Goal: Information Seeking & Learning: Learn about a topic

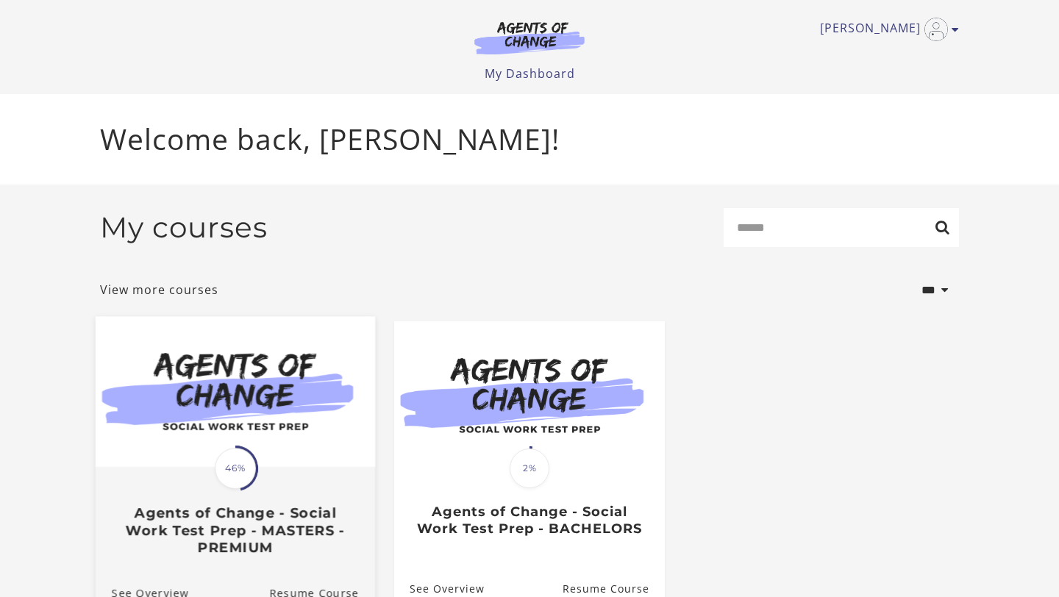
click at [187, 461] on img at bounding box center [235, 392] width 279 height 151
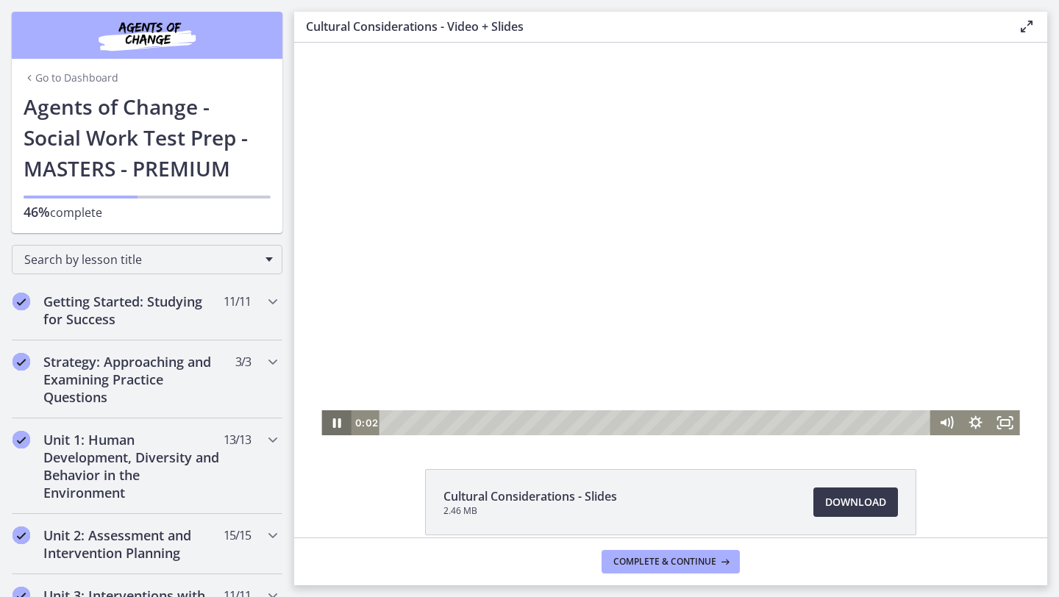
click at [337, 421] on icon "Pause" at bounding box center [335, 422] width 29 height 25
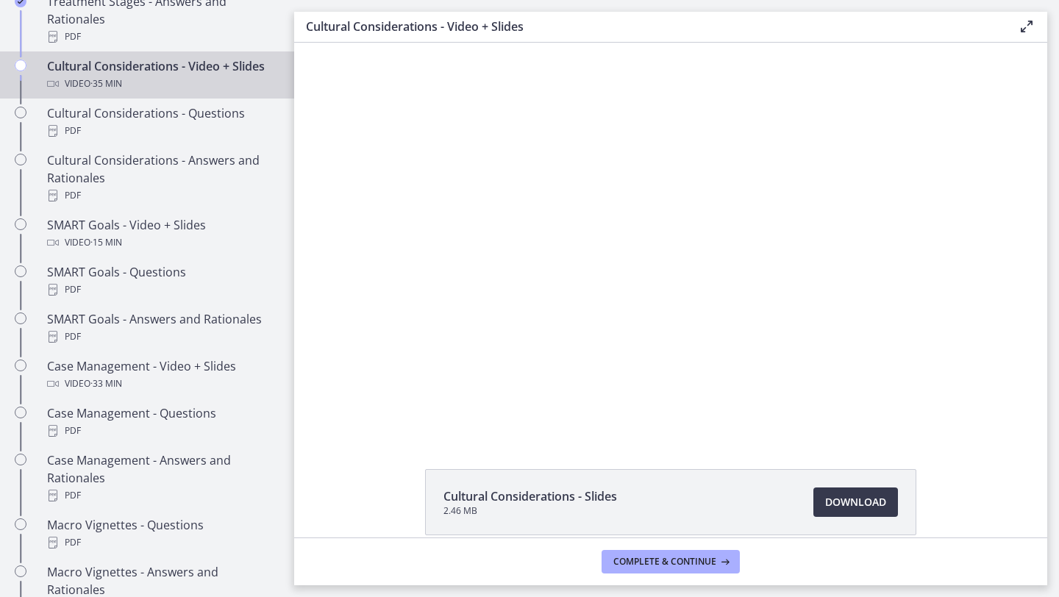
scroll to position [1088, 0]
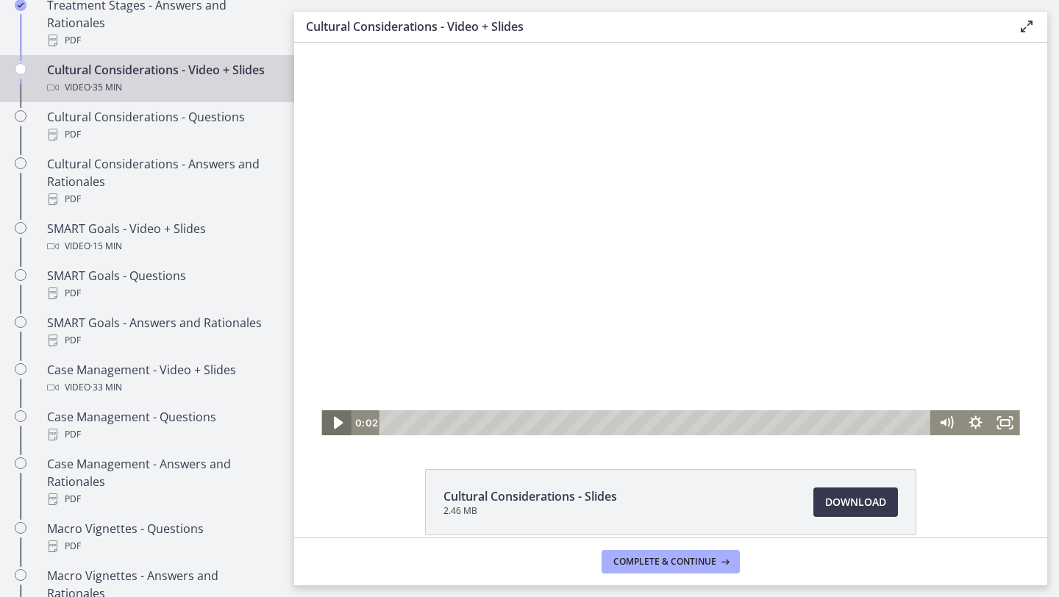
click at [337, 426] on icon "Play Video" at bounding box center [337, 423] width 9 height 12
click at [1002, 423] on icon "Fullscreen" at bounding box center [1004, 422] width 29 height 25
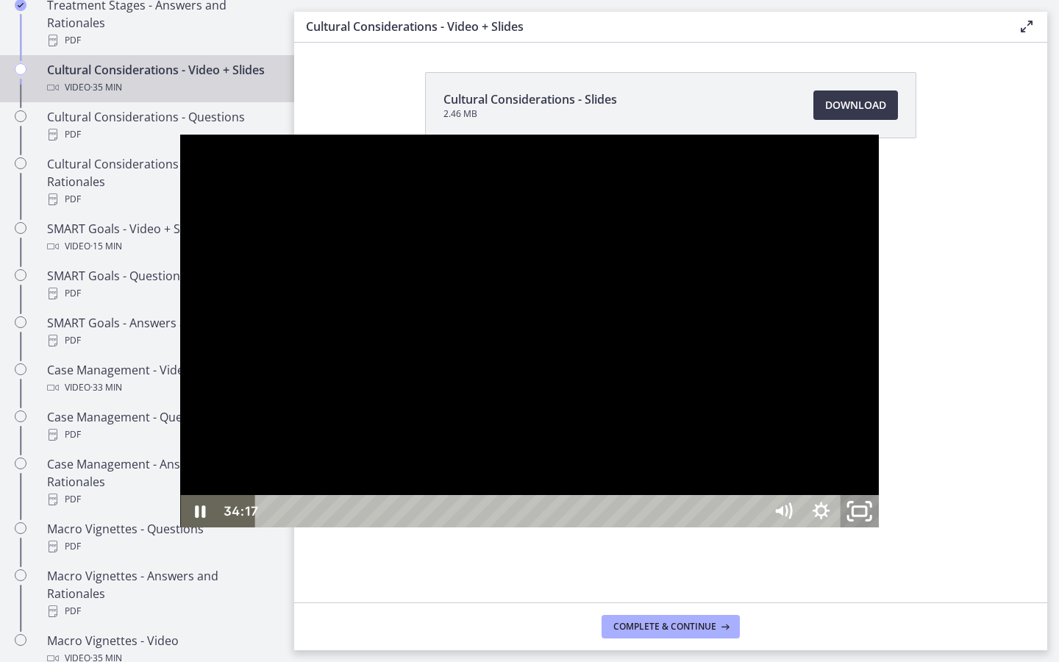
click at [866, 515] on rect "Unfullscreen" at bounding box center [859, 510] width 14 height 9
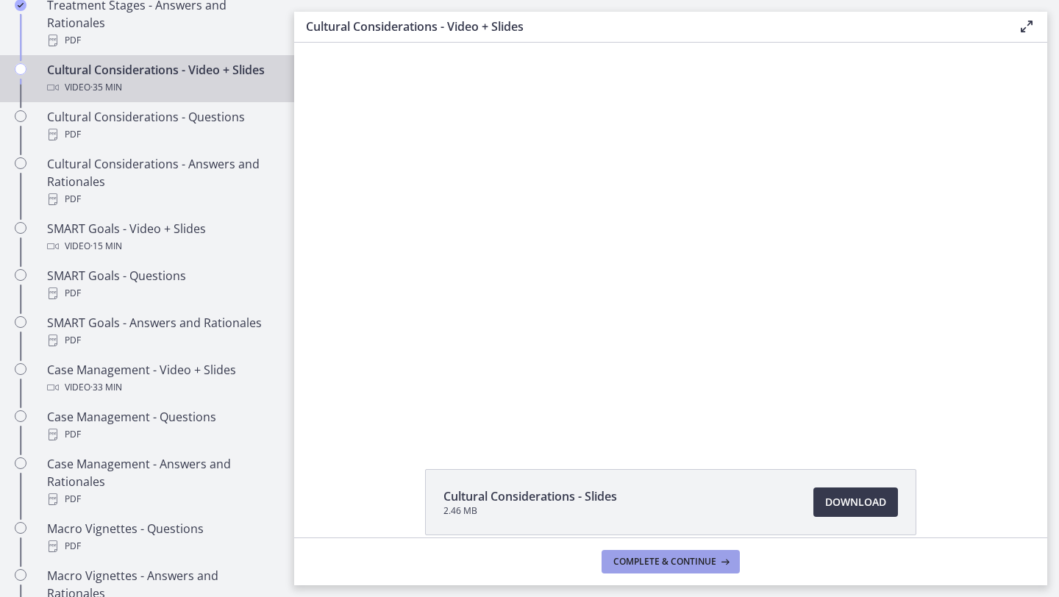
click at [684, 559] on span "Complete & continue" at bounding box center [664, 562] width 103 height 12
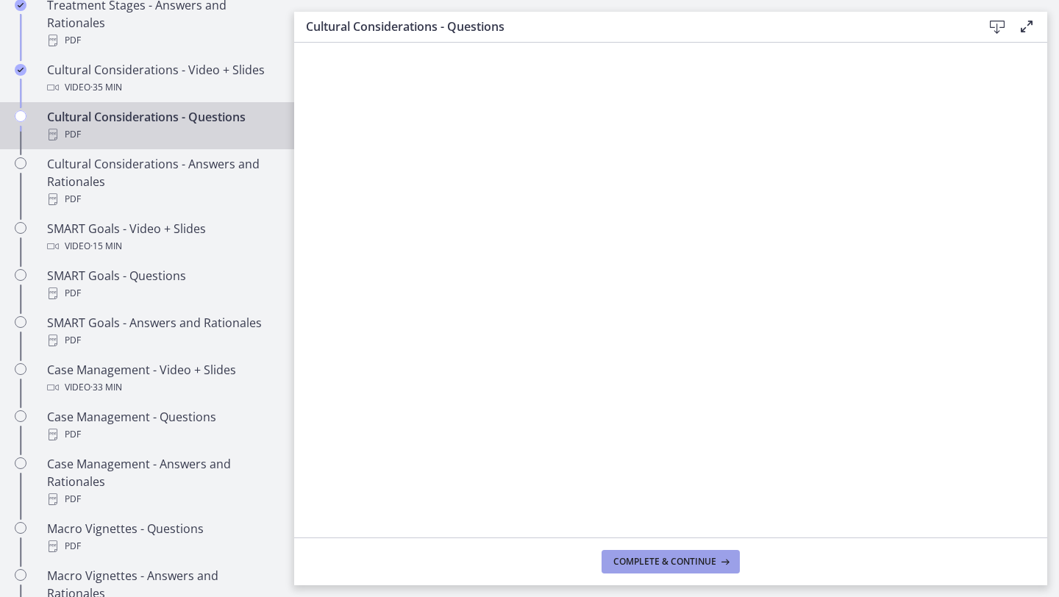
click at [630, 567] on button "Complete & continue" at bounding box center [670, 562] width 138 height 24
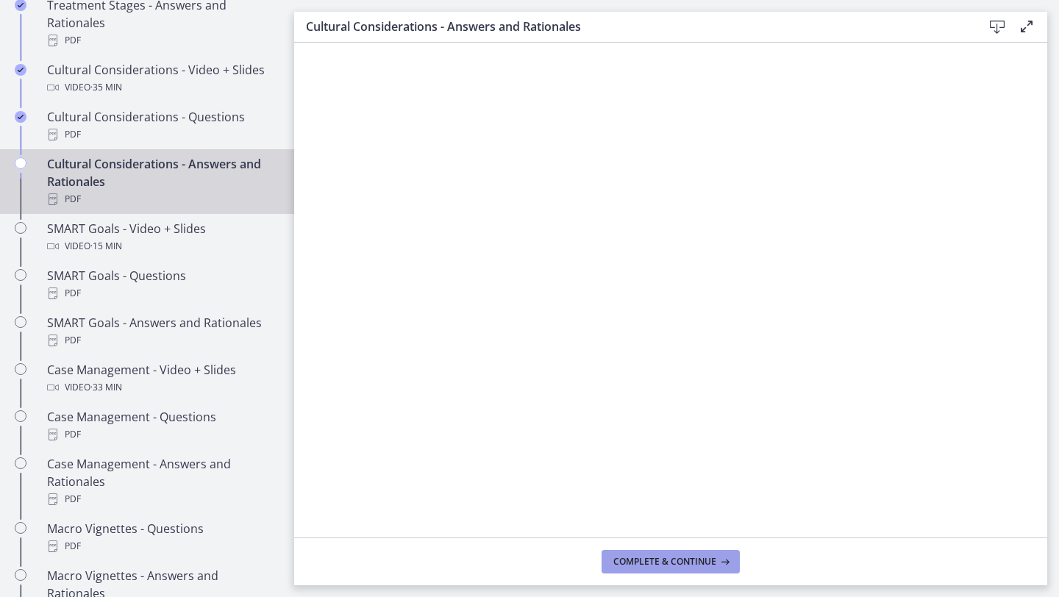
click at [654, 565] on span "Complete & continue" at bounding box center [664, 562] width 103 height 12
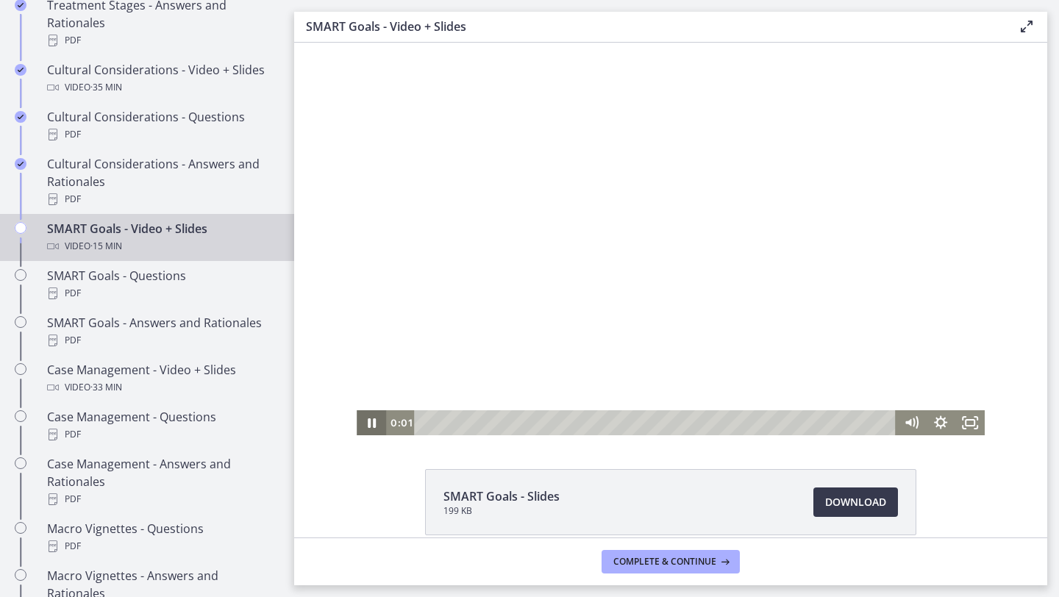
click at [376, 422] on icon "Pause" at bounding box center [371, 422] width 29 height 25
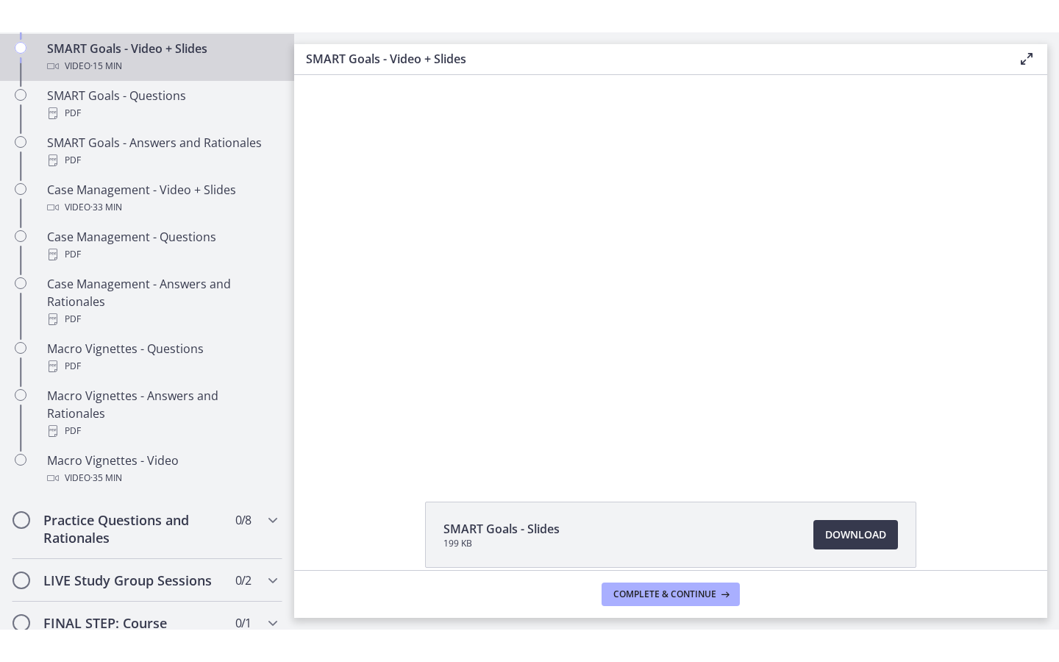
scroll to position [1145, 0]
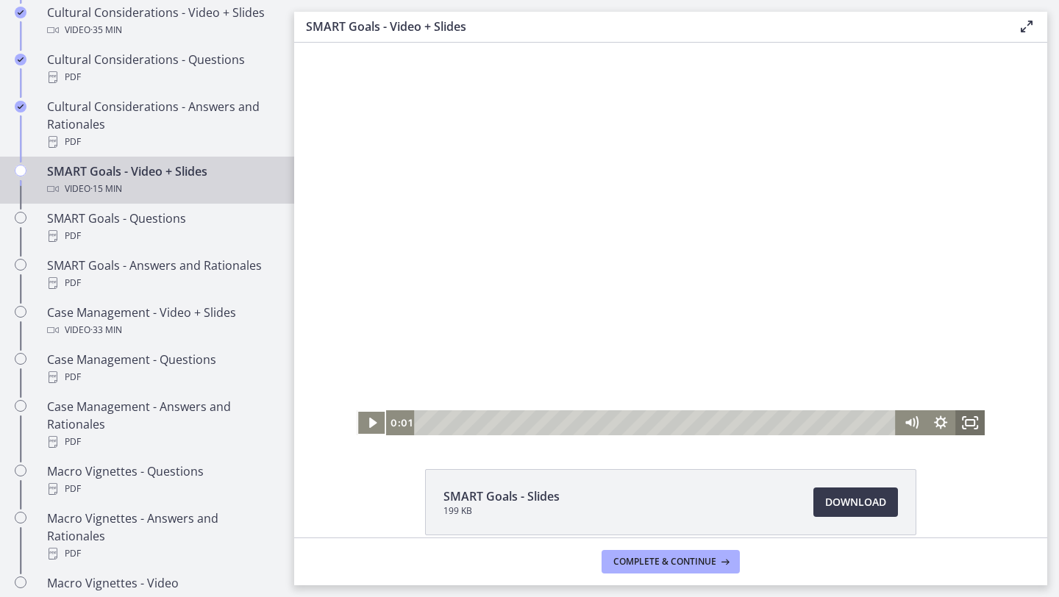
click at [964, 417] on icon "Fullscreen" at bounding box center [969, 422] width 29 height 25
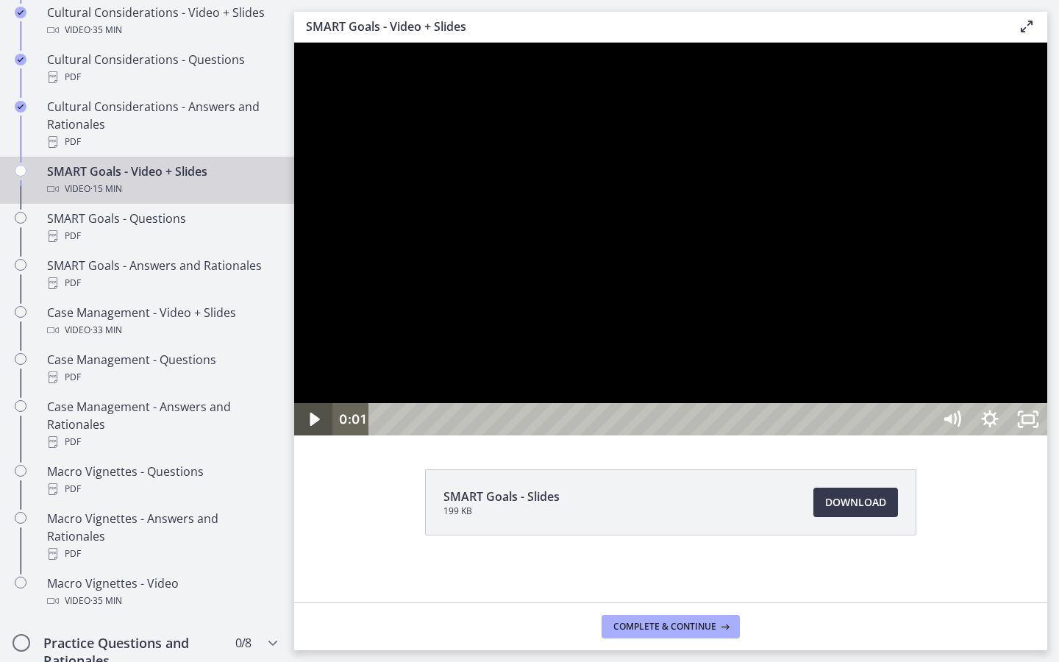
click at [302, 435] on icon "Play Video" at bounding box center [315, 419] width 38 height 32
click at [908, 271] on div at bounding box center [670, 239] width 753 height 393
click at [953, 160] on div at bounding box center [670, 239] width 753 height 393
click at [705, 274] on div at bounding box center [670, 239] width 753 height 393
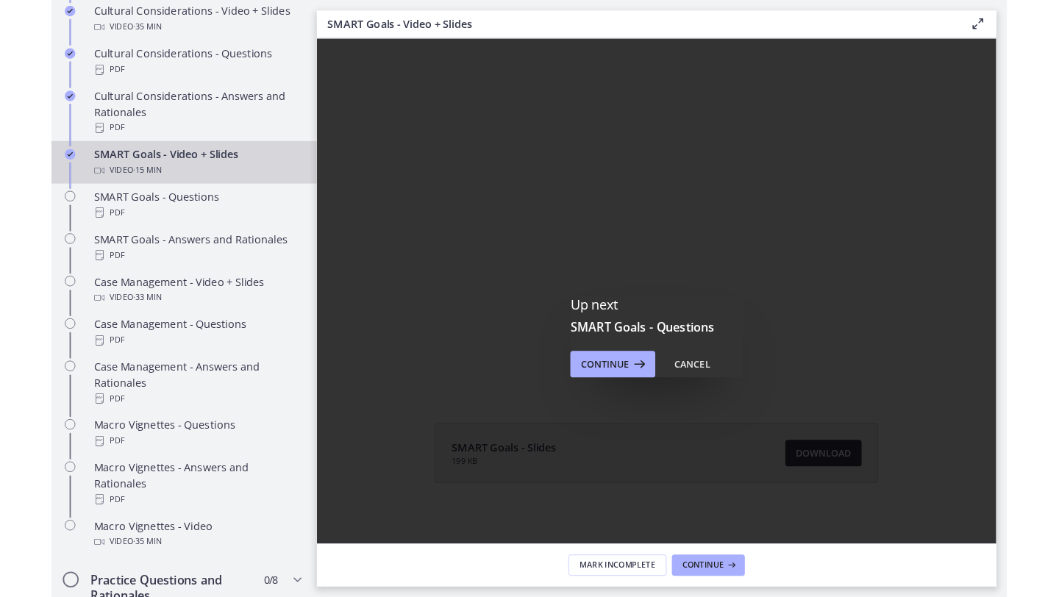
scroll to position [0, 0]
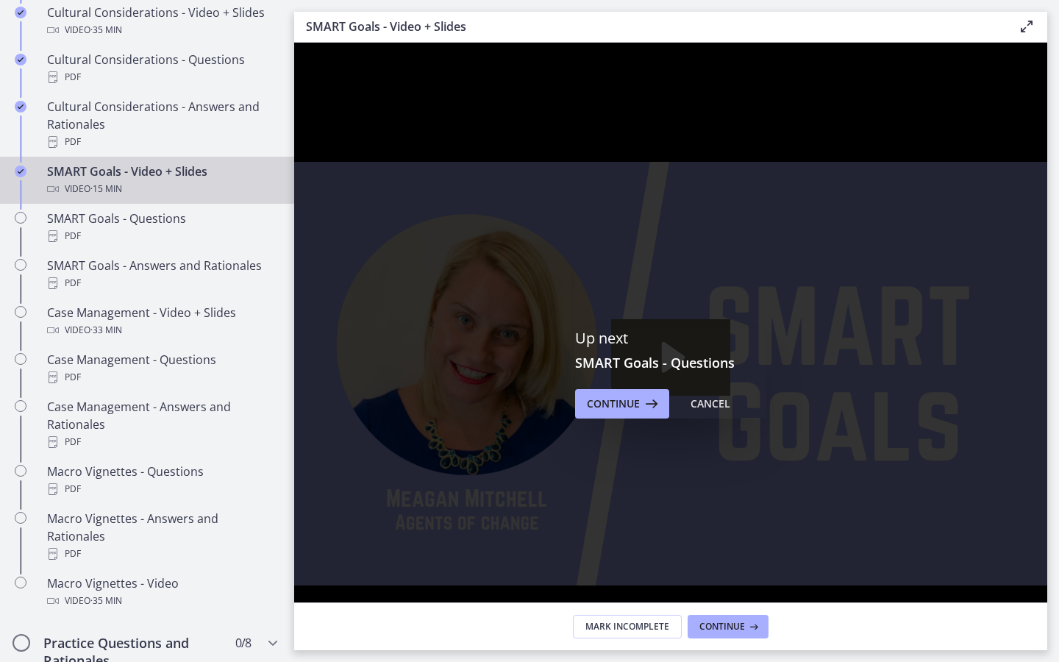
drag, startPoint x: 1331, startPoint y: 685, endPoint x: 1331, endPoint y: 620, distance: 65.4
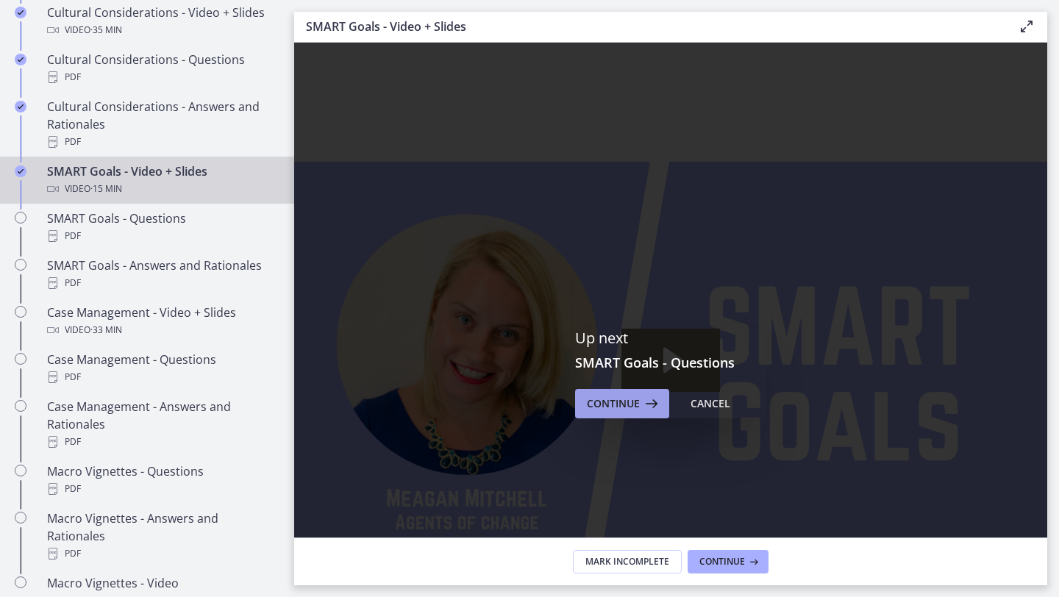
click at [599, 401] on span "Continue" at bounding box center [613, 404] width 53 height 18
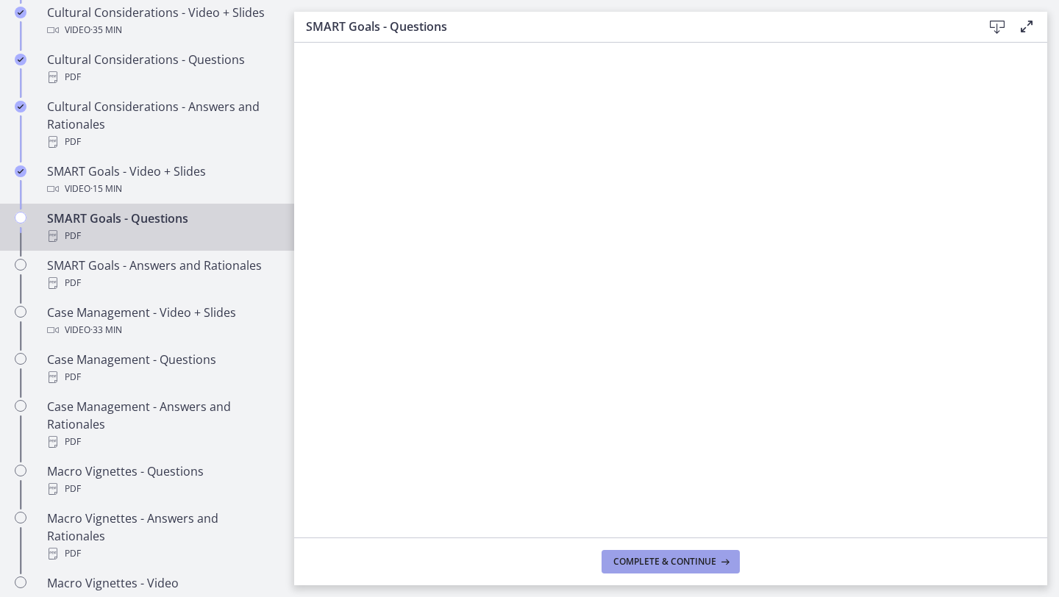
click at [660, 556] on span "Complete & continue" at bounding box center [664, 562] width 103 height 12
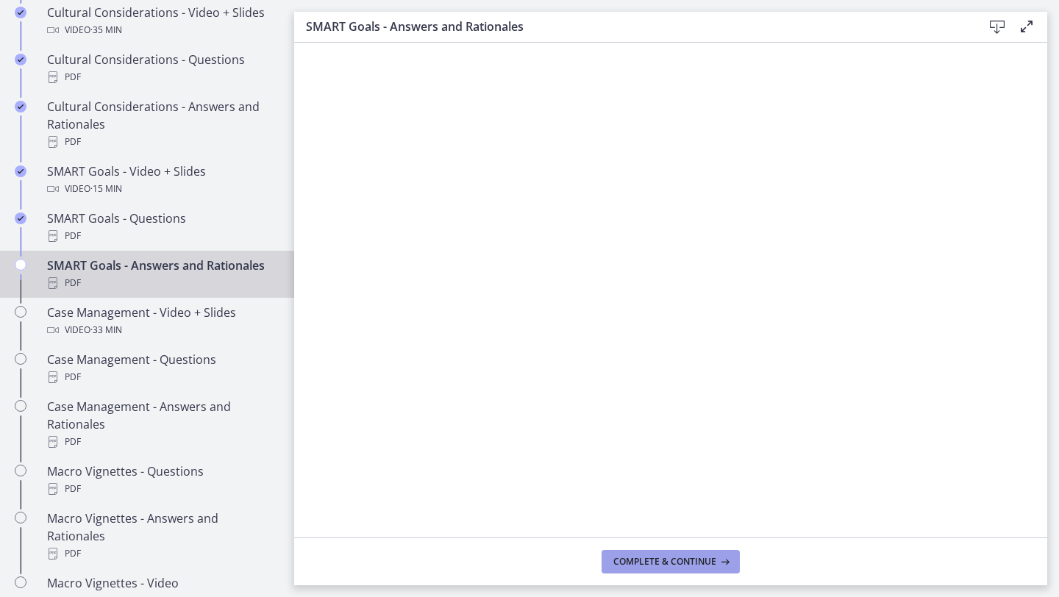
click at [670, 557] on span "Complete & continue" at bounding box center [664, 562] width 103 height 12
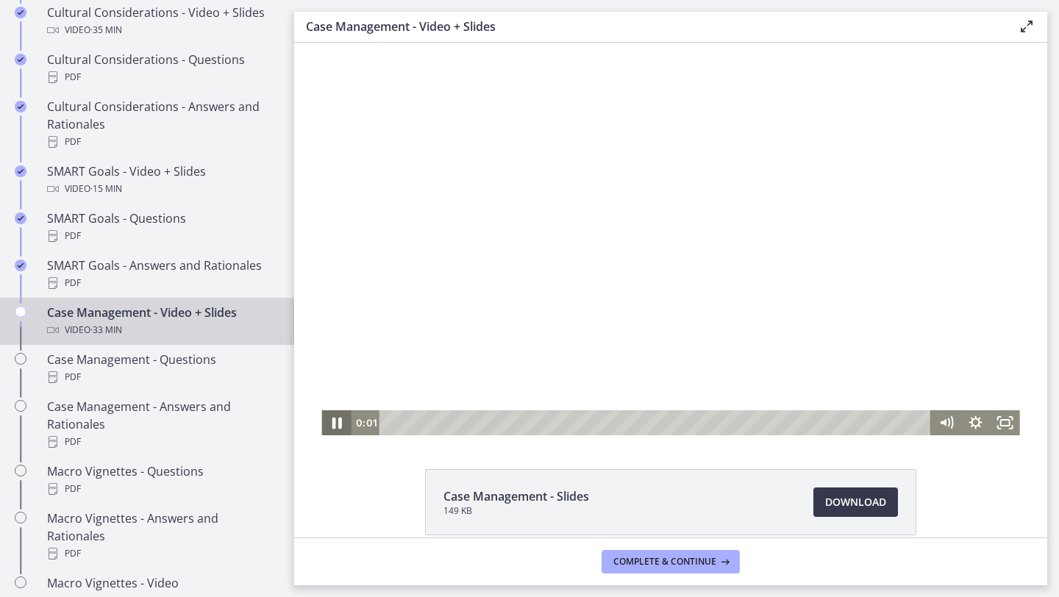
click at [326, 426] on icon "Pause" at bounding box center [335, 423] width 35 height 30
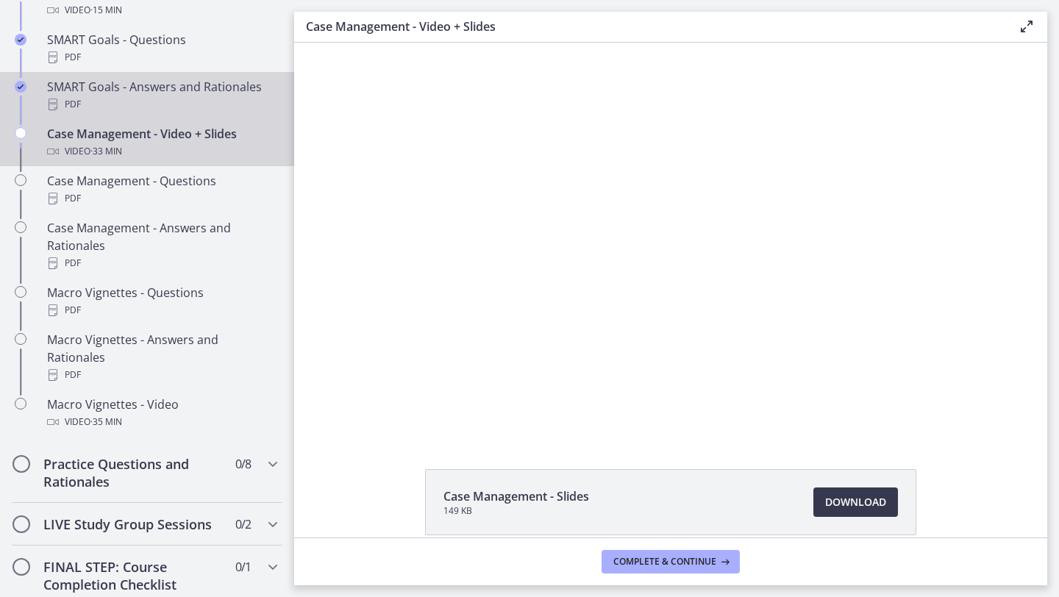
scroll to position [1325, 0]
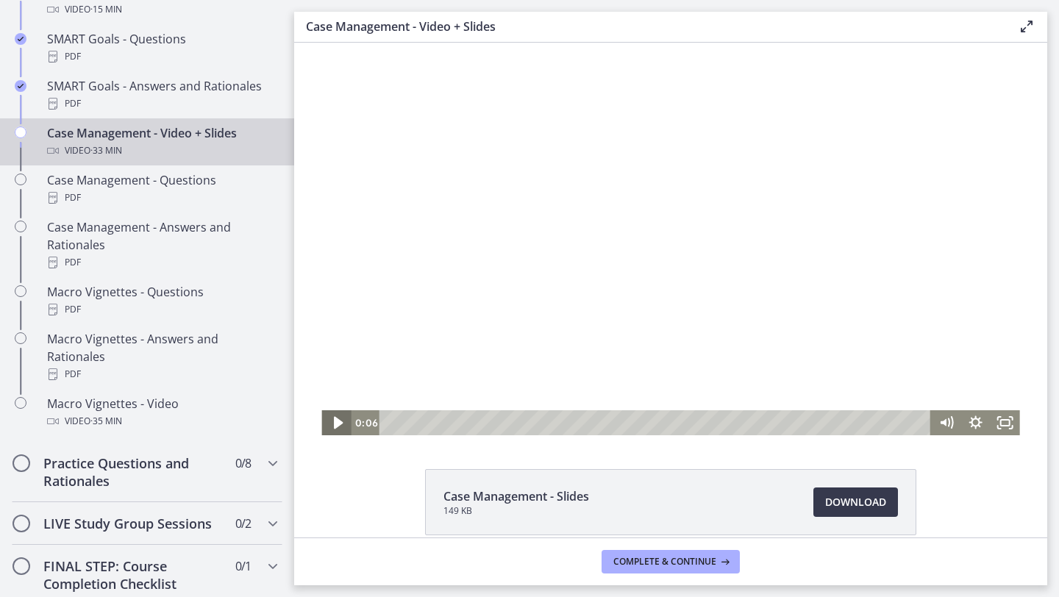
click at [338, 417] on icon "Play Video" at bounding box center [337, 423] width 35 height 30
click at [1001, 420] on rect "Fullscreen" at bounding box center [1004, 422] width 10 height 7
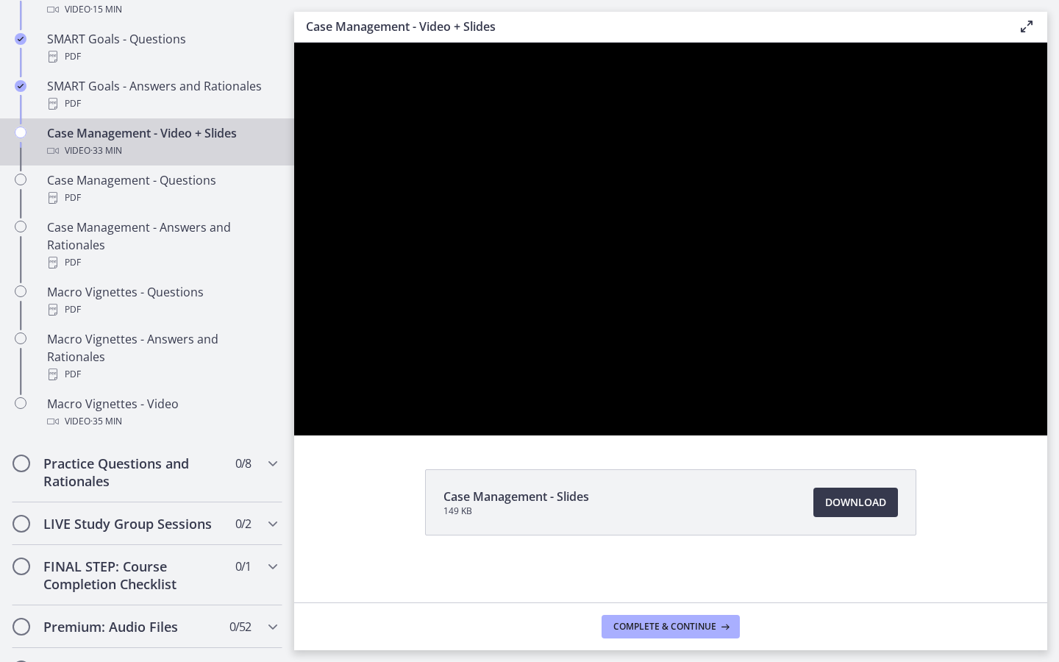
click at [1047, 435] on div at bounding box center [670, 239] width 753 height 393
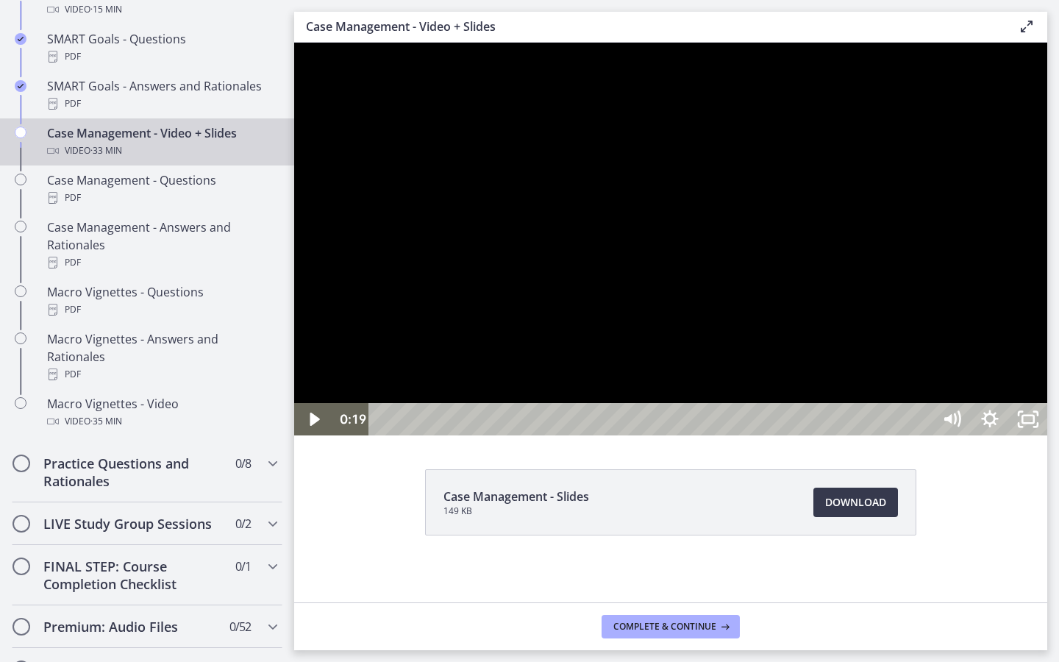
click at [1021, 435] on div at bounding box center [670, 239] width 753 height 393
click at [1039, 435] on div at bounding box center [670, 239] width 753 height 393
drag, startPoint x: 1009, startPoint y: 508, endPoint x: 1005, endPoint y: 498, distance: 10.5
click at [1006, 435] on div at bounding box center [670, 239] width 753 height 393
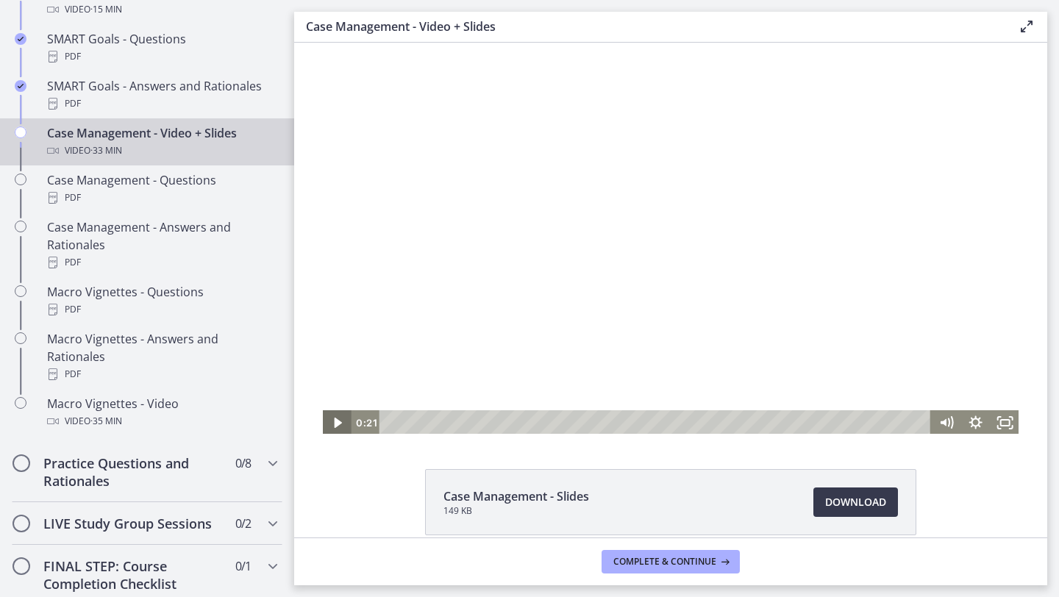
click at [332, 421] on icon "Play Video" at bounding box center [337, 422] width 29 height 25
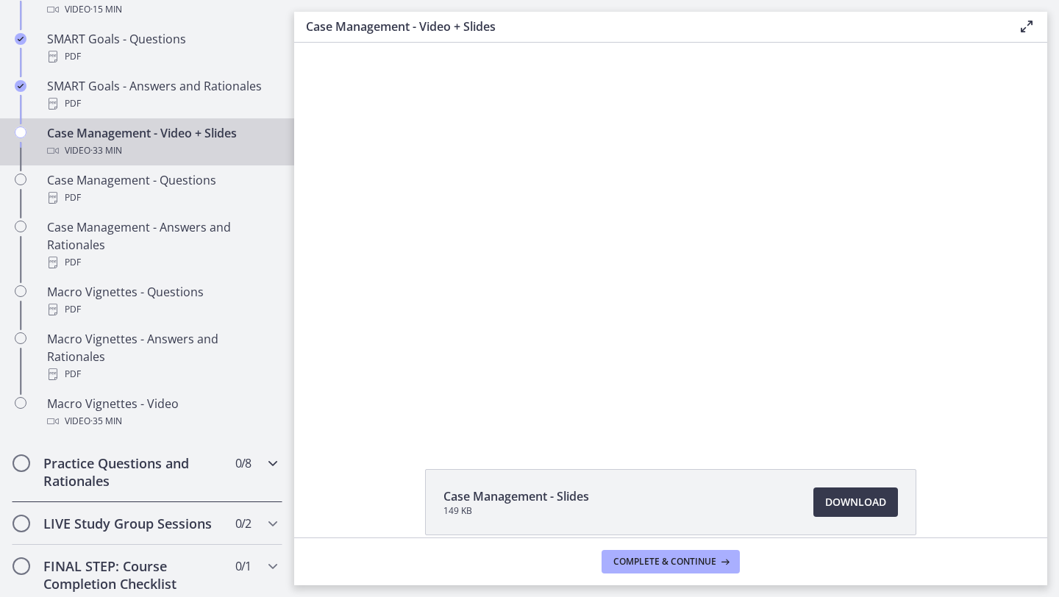
click at [273, 454] on icon "Chapters" at bounding box center [273, 463] width 18 height 18
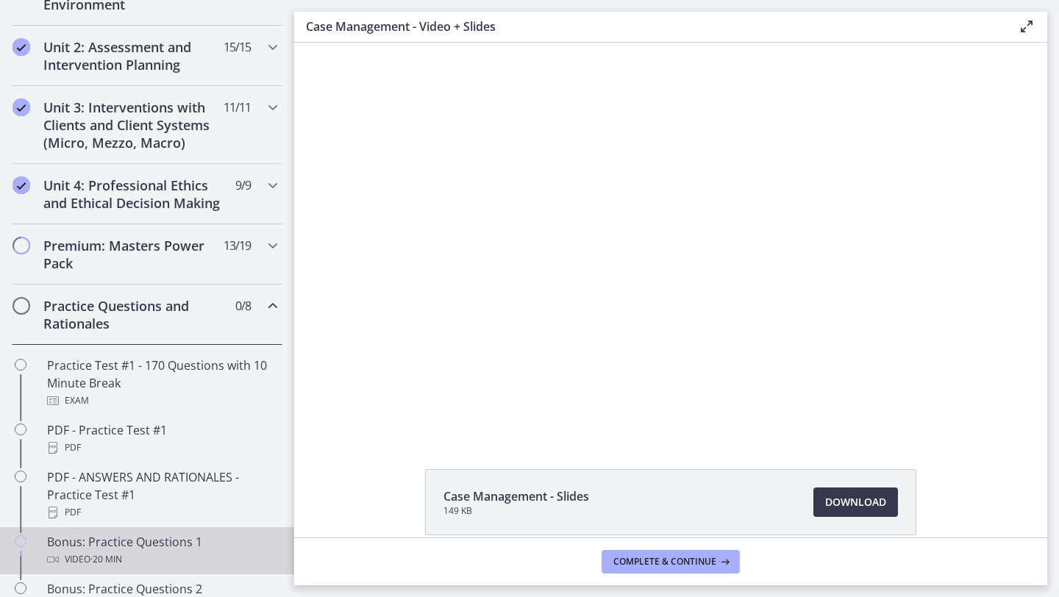
scroll to position [491, 0]
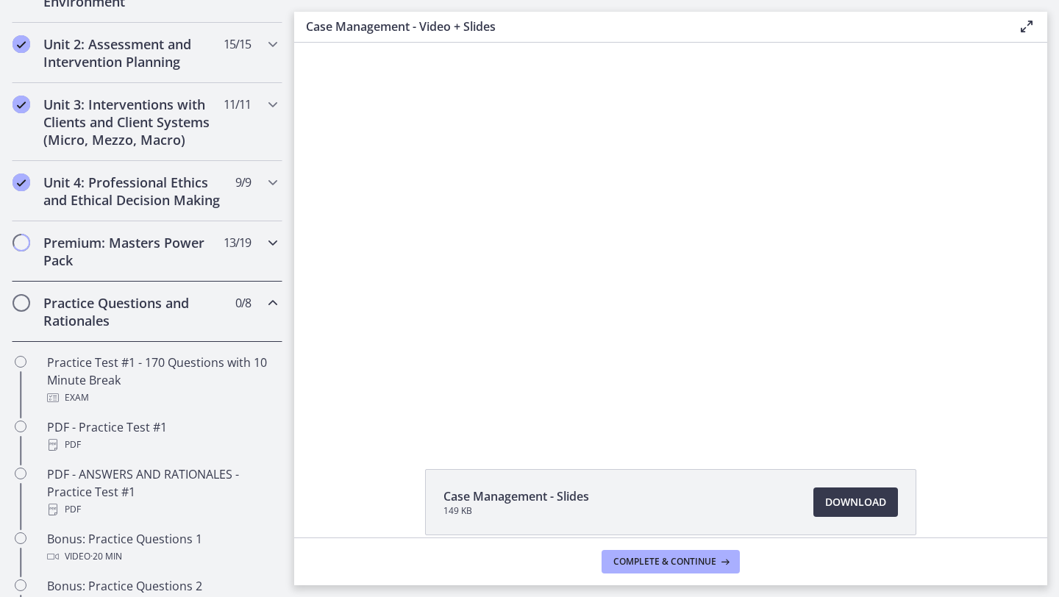
click at [268, 240] on icon "Chapters" at bounding box center [273, 243] width 18 height 18
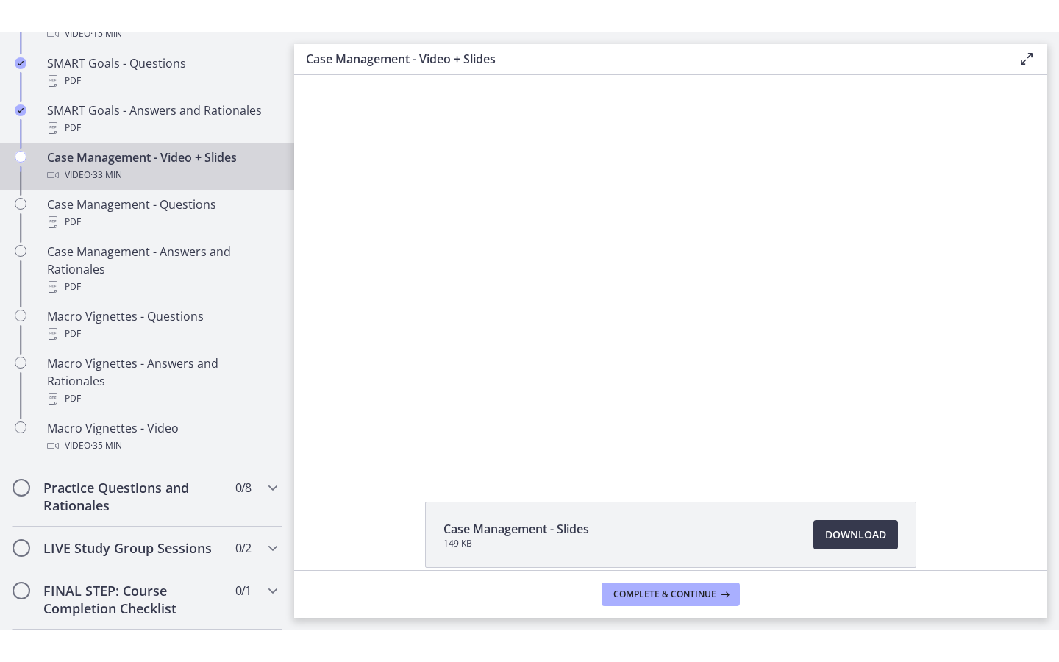
scroll to position [1328, 0]
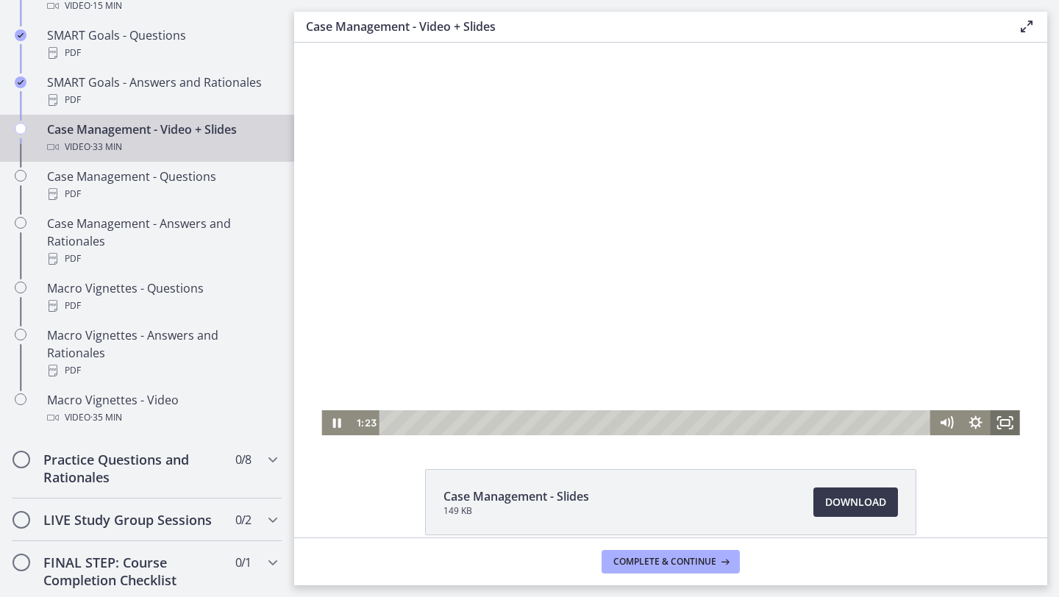
click at [1008, 421] on icon "Fullscreen" at bounding box center [1004, 422] width 29 height 25
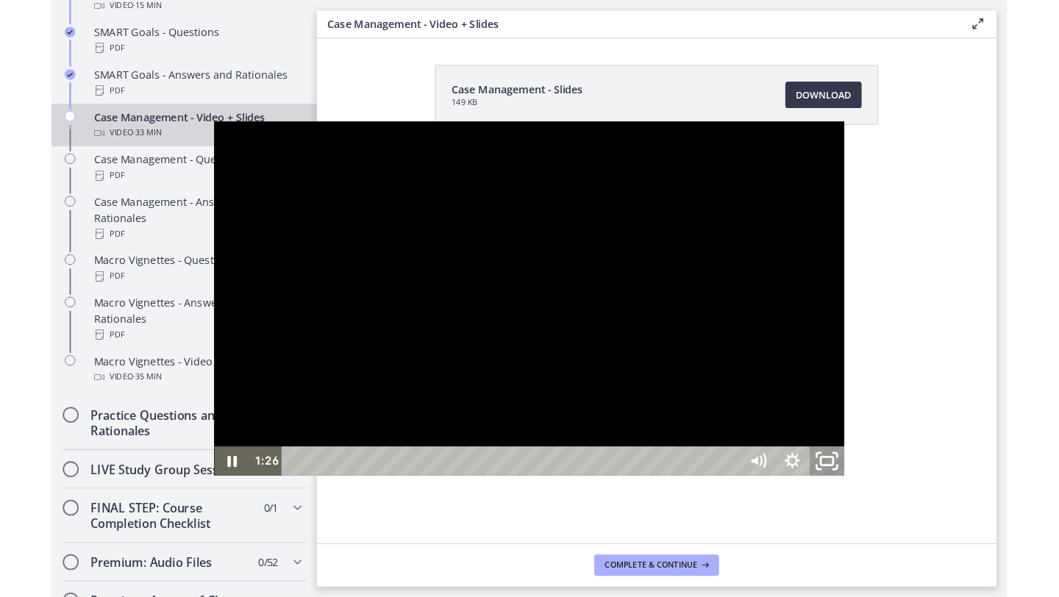
drag, startPoint x: 1086, startPoint y: 641, endPoint x: 1086, endPoint y: 576, distance: 64.7
click at [917, 515] on rect "Unfullscreen" at bounding box center [910, 510] width 14 height 9
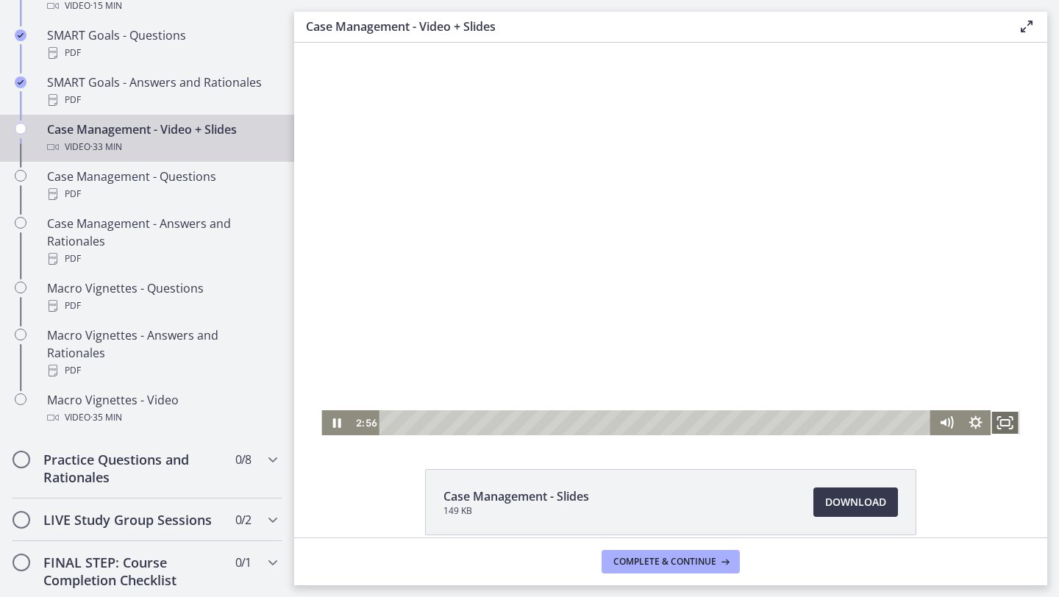
click at [1003, 422] on icon "Fullscreen" at bounding box center [1004, 422] width 29 height 25
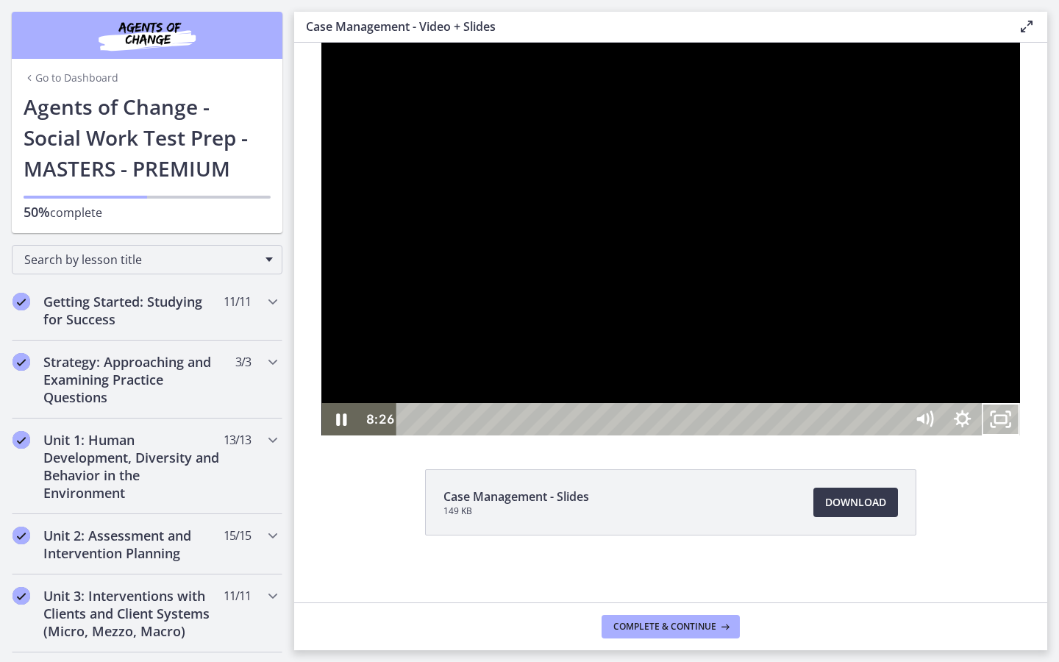
scroll to position [1328, 0]
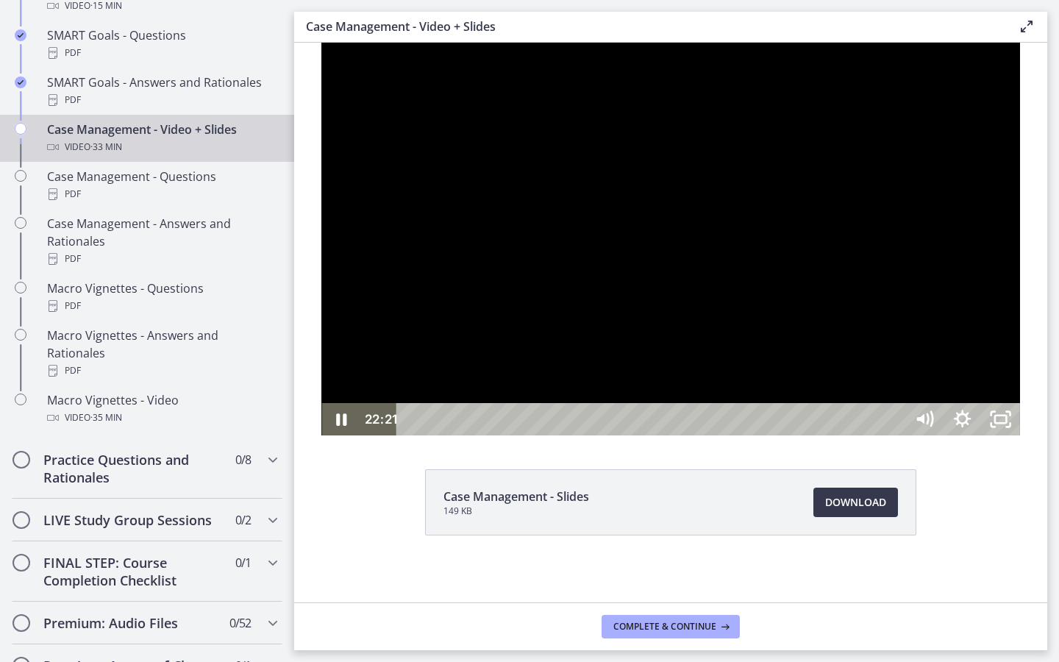
click at [790, 309] on div at bounding box center [670, 239] width 698 height 393
click at [321, 435] on icon "Pause" at bounding box center [340, 419] width 38 height 32
click at [319, 439] on icon "Play Video" at bounding box center [342, 419] width 46 height 39
click at [318, 439] on icon "Pause" at bounding box center [341, 419] width 46 height 39
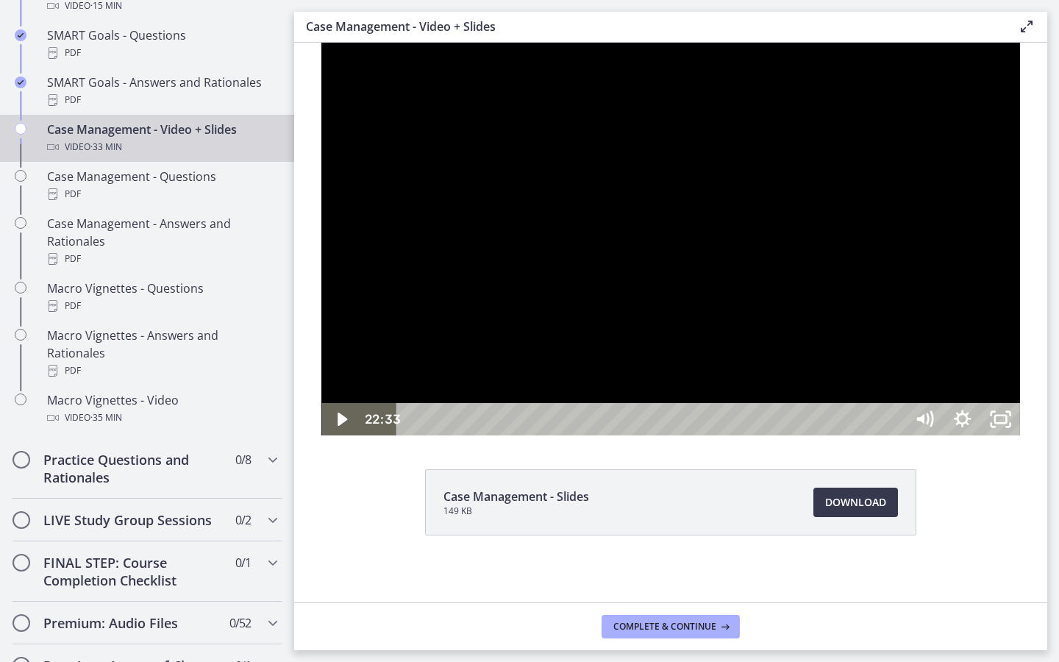
click at [321, 435] on div at bounding box center [670, 239] width 698 height 393
click at [1019, 394] on div at bounding box center [670, 239] width 698 height 393
click at [337, 426] on icon "Play Video" at bounding box center [342, 418] width 10 height 13
click at [321, 435] on icon "Pause" at bounding box center [340, 419] width 38 height 32
click at [323, 435] on icon "Play Video" at bounding box center [342, 419] width 38 height 32
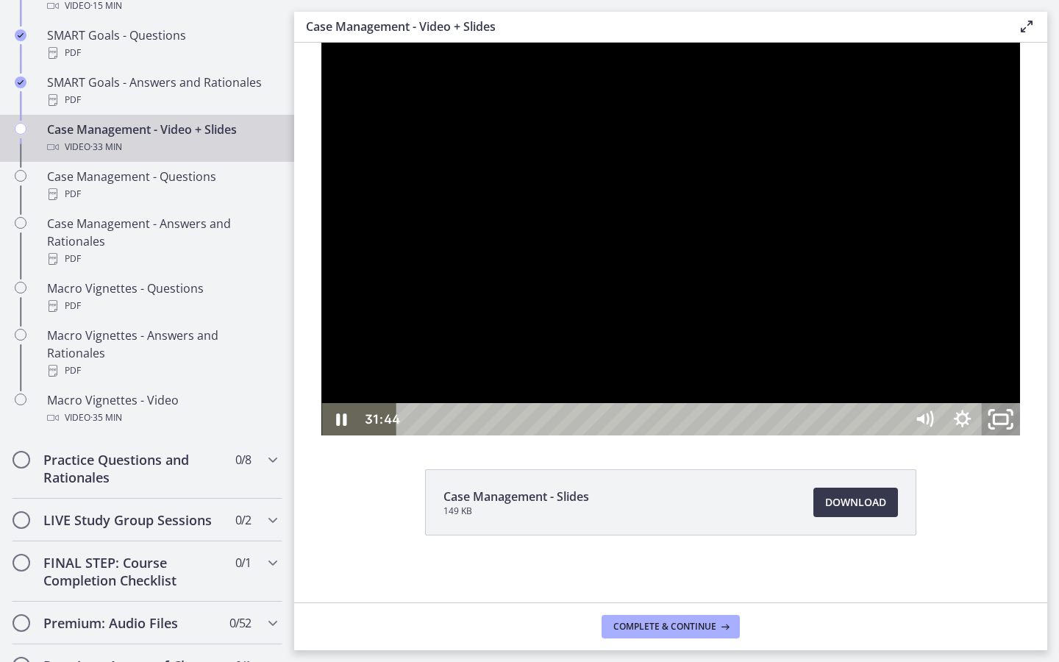
click at [1023, 439] on icon "Unfullscreen" at bounding box center [1000, 419] width 46 height 39
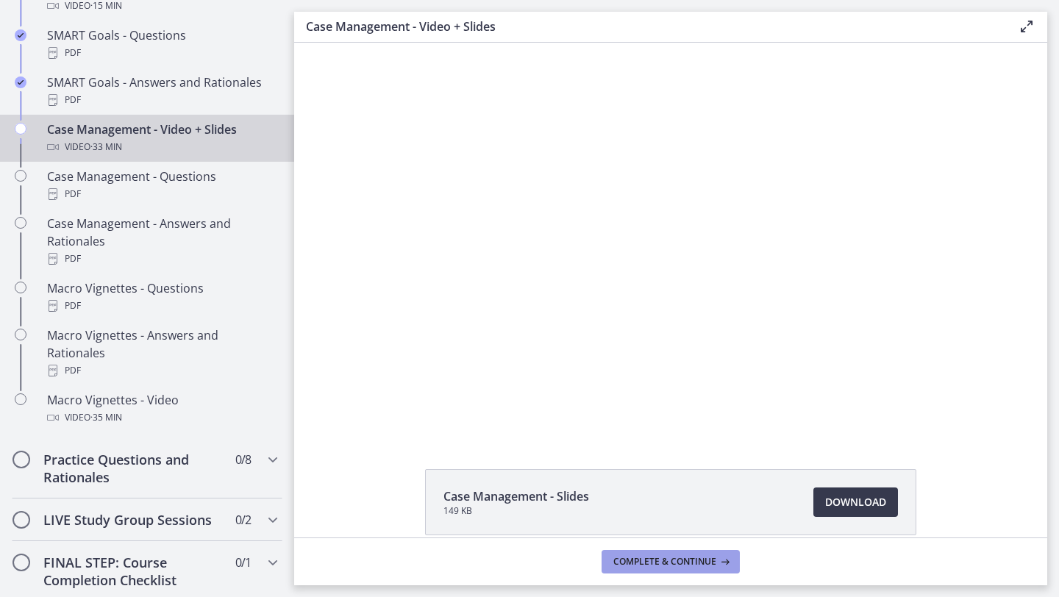
click at [676, 556] on span "Complete & continue" at bounding box center [664, 562] width 103 height 12
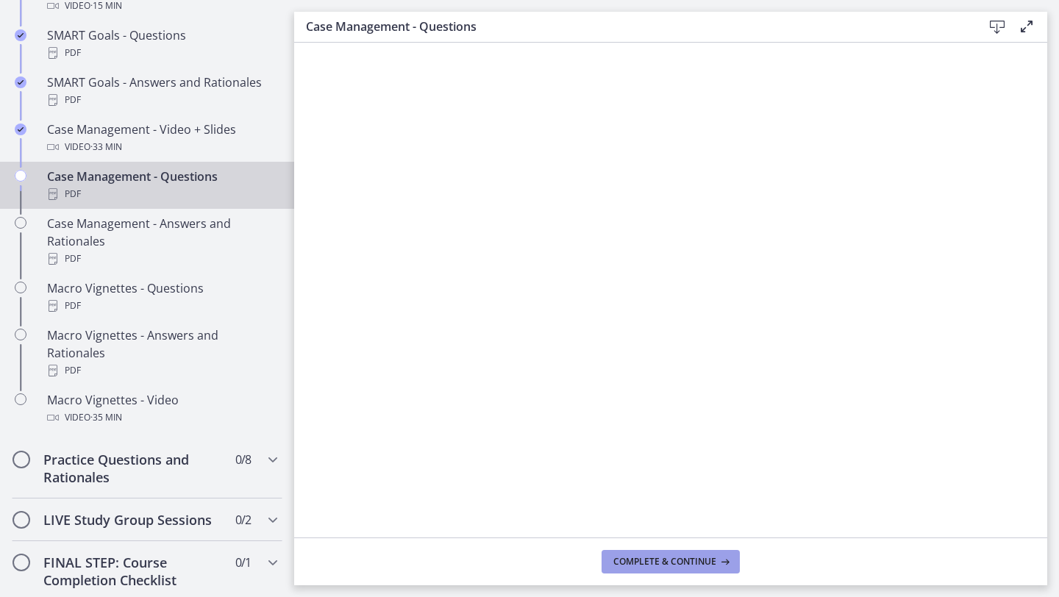
click at [651, 569] on button "Complete & continue" at bounding box center [670, 562] width 138 height 24
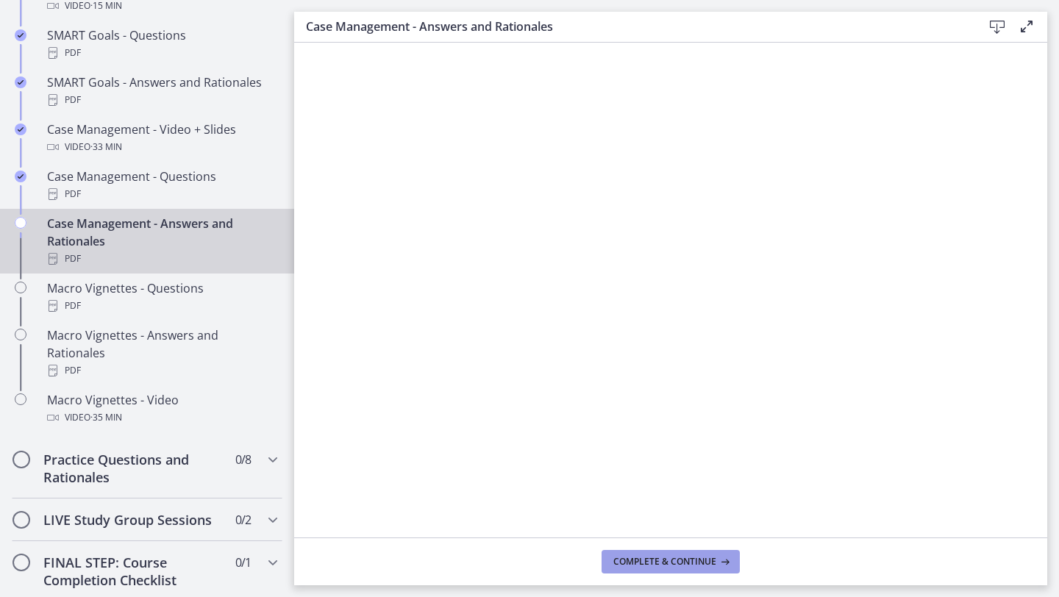
click at [660, 560] on span "Complete & continue" at bounding box center [664, 562] width 103 height 12
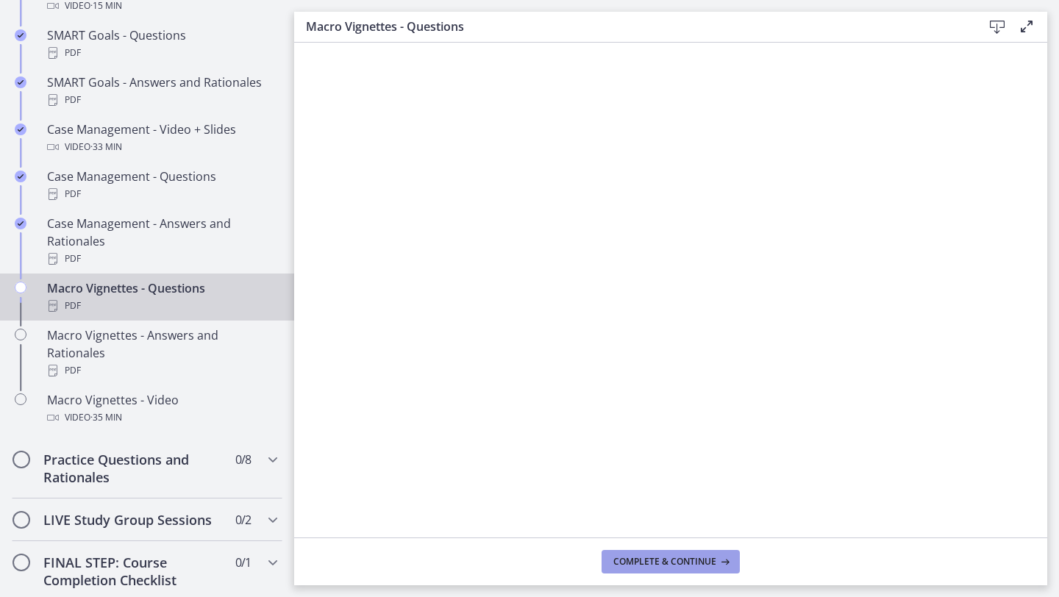
click at [658, 567] on span "Complete & continue" at bounding box center [664, 562] width 103 height 12
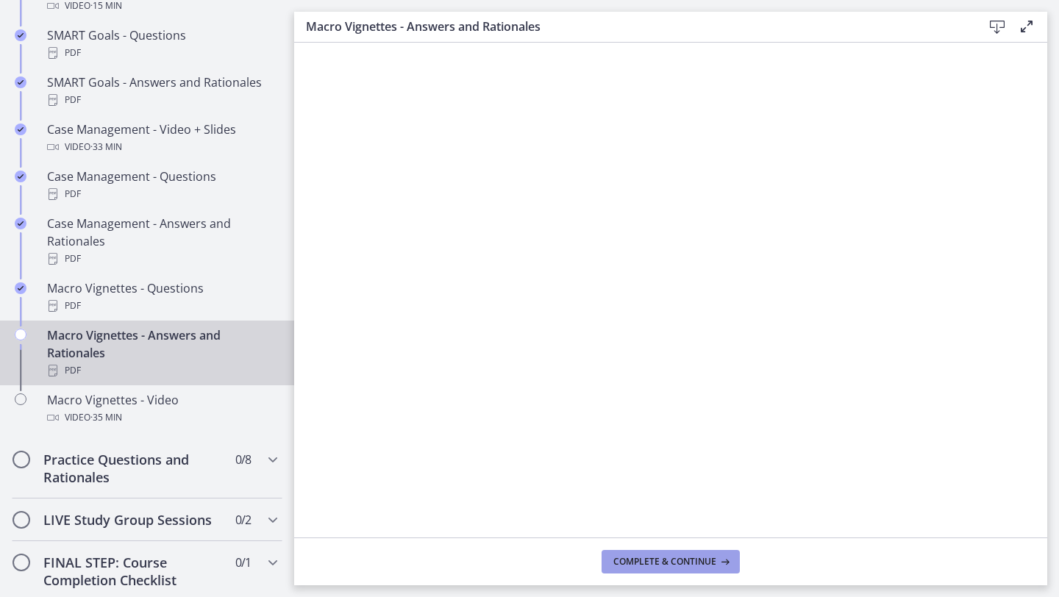
click at [661, 570] on button "Complete & continue" at bounding box center [670, 562] width 138 height 24
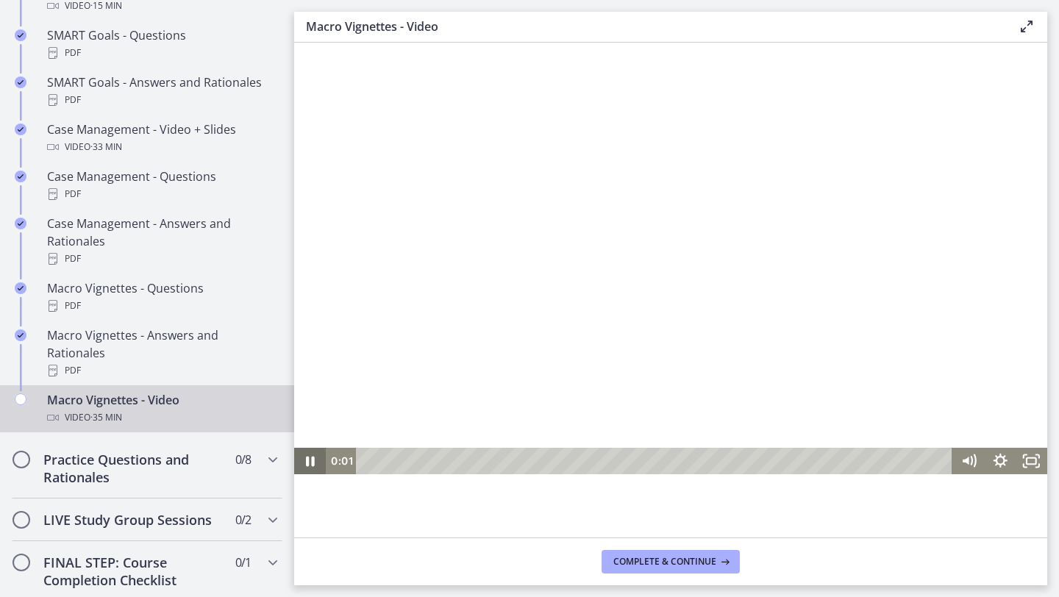
click at [308, 465] on icon "Pause" at bounding box center [310, 461] width 9 height 10
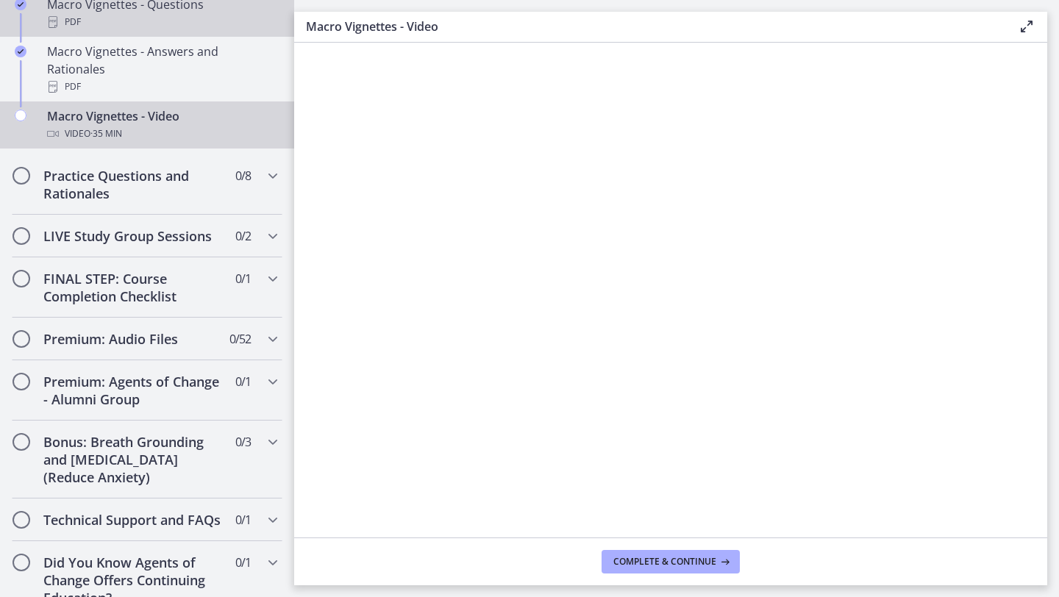
scroll to position [1616, 0]
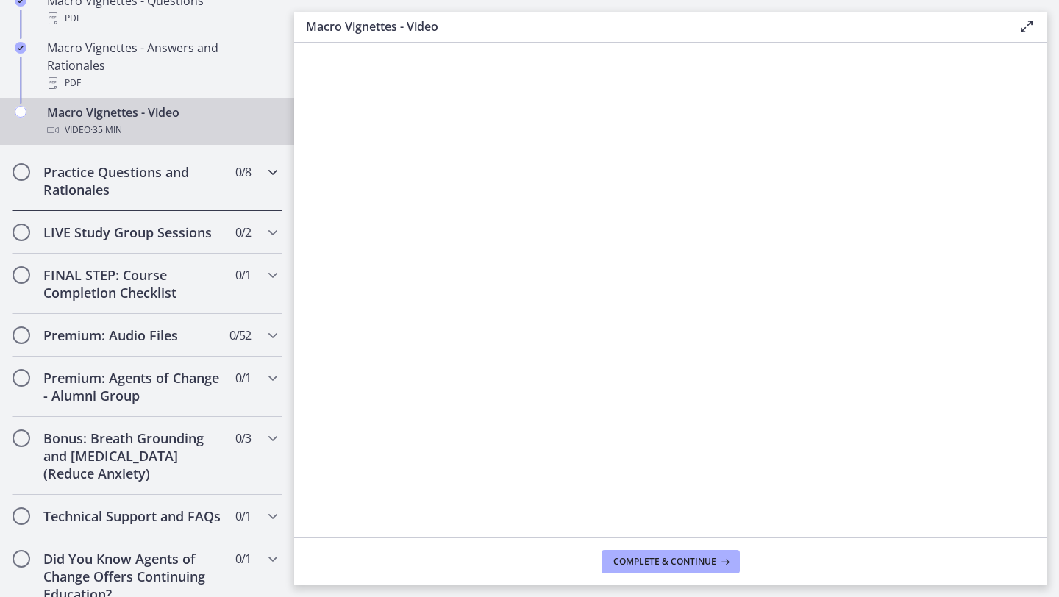
click at [267, 163] on icon "Chapters" at bounding box center [273, 172] width 18 height 18
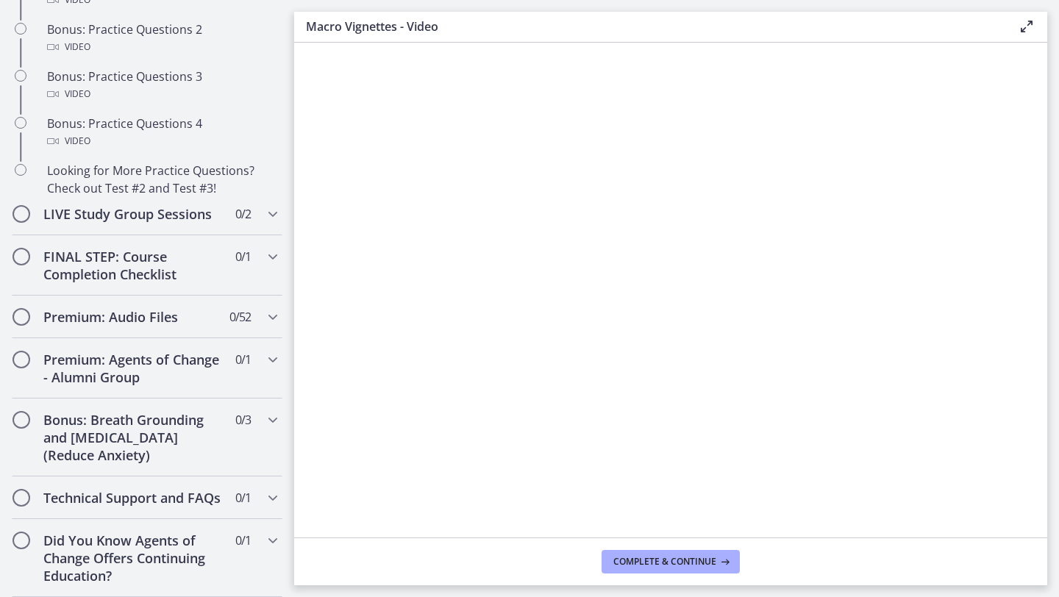
scroll to position [795, 0]
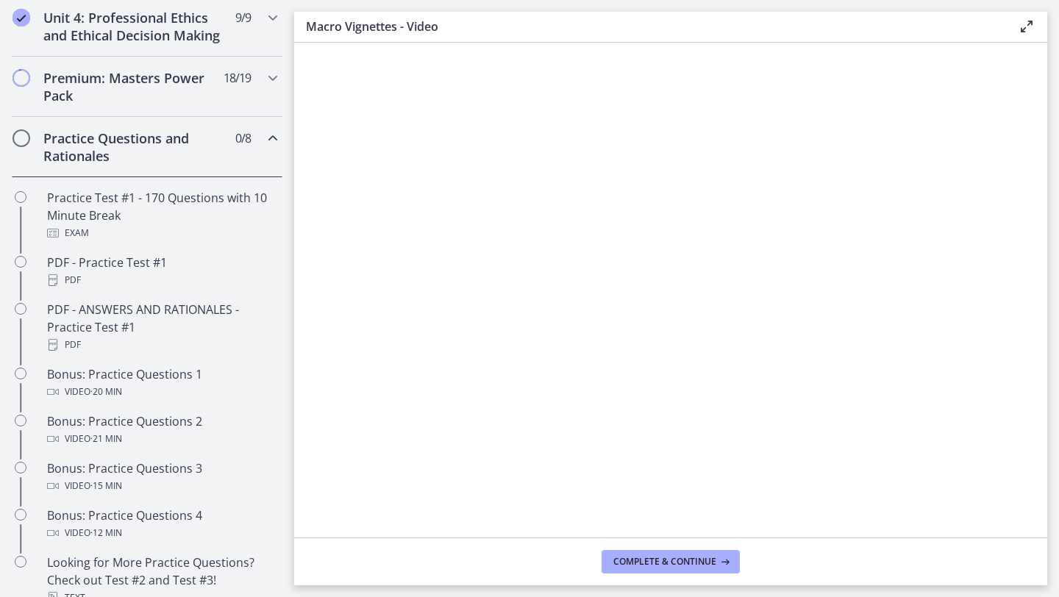
click at [276, 132] on icon "Chapters" at bounding box center [273, 138] width 18 height 18
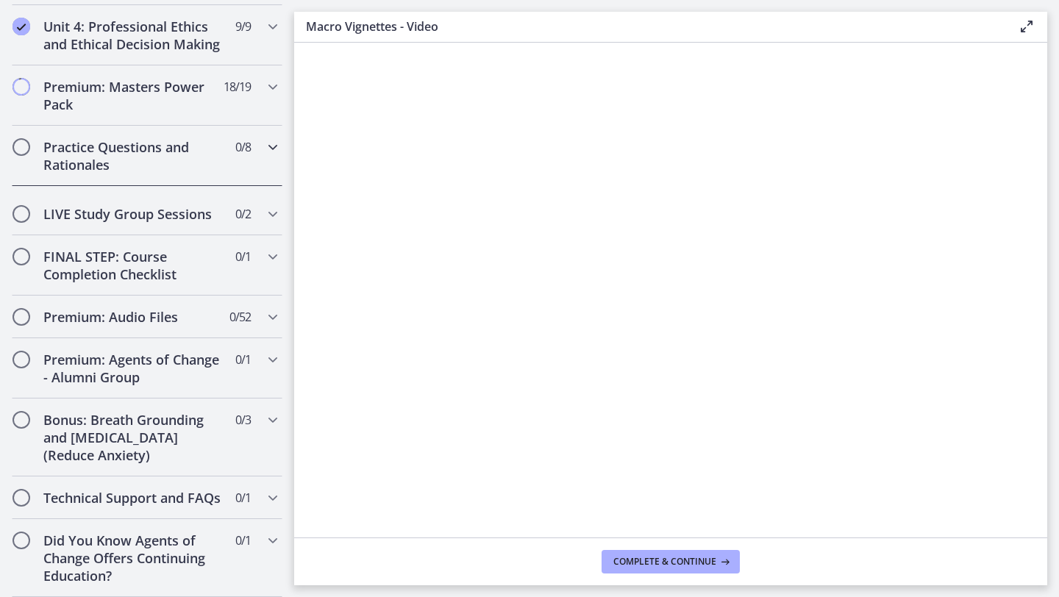
scroll to position [640, 0]
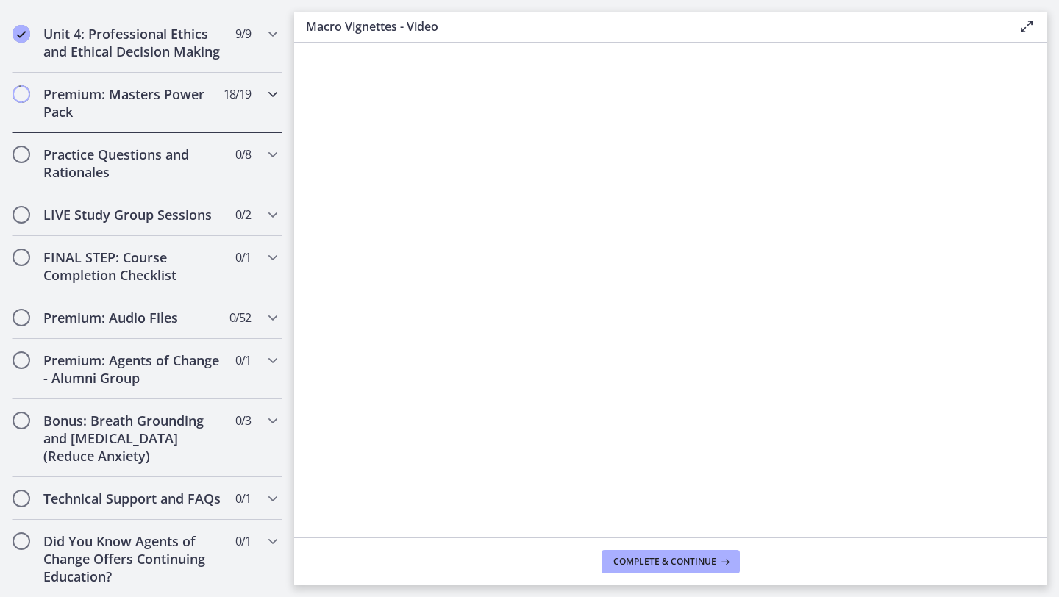
click at [269, 95] on icon "Chapters" at bounding box center [273, 94] width 18 height 18
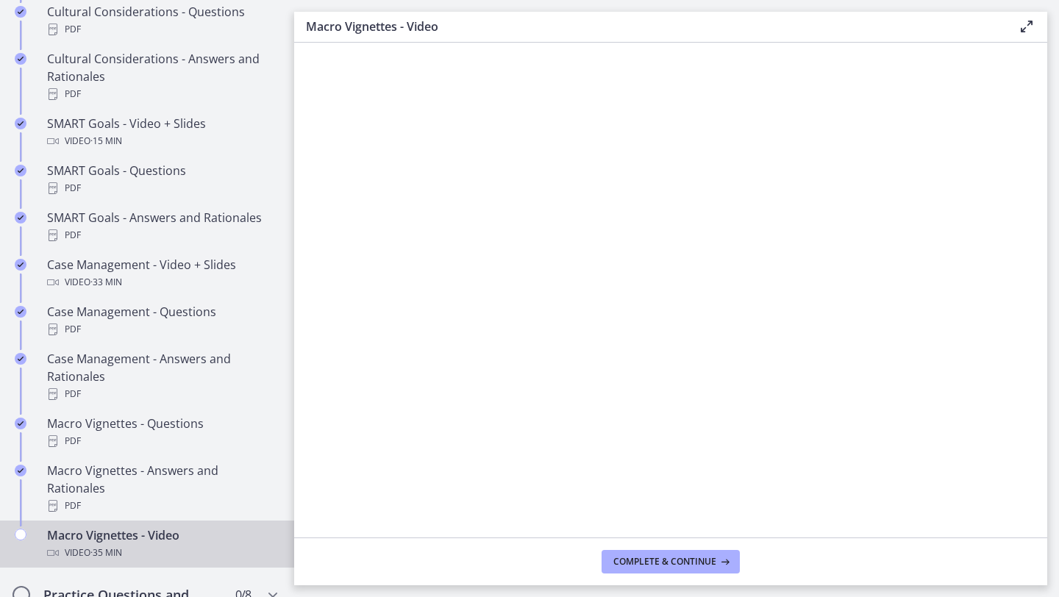
scroll to position [1195, 0]
click at [713, 559] on span "Complete & continue" at bounding box center [664, 562] width 103 height 12
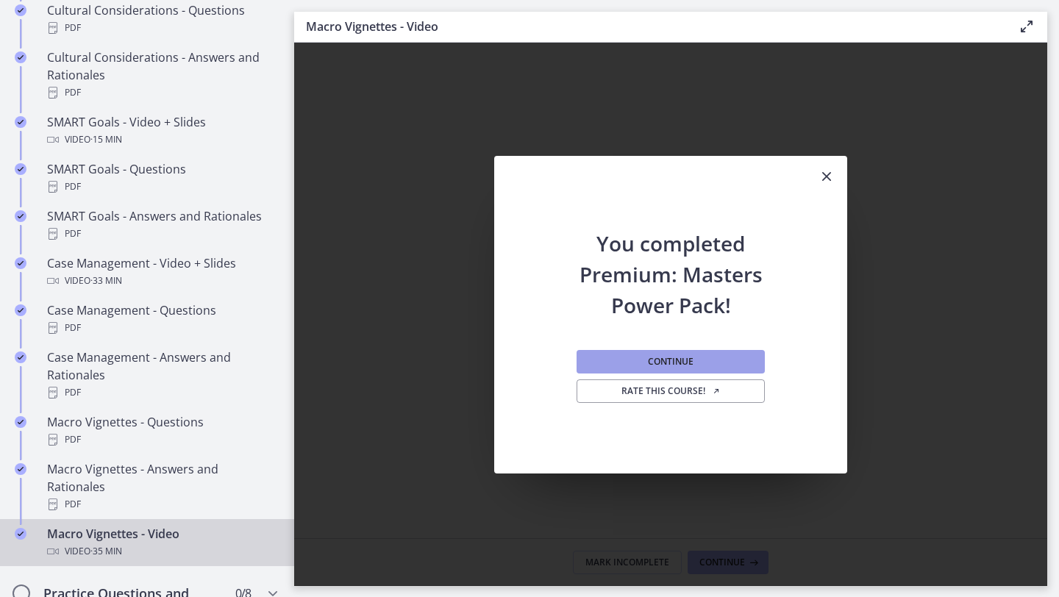
click at [679, 368] on button "Continue" at bounding box center [670, 362] width 188 height 24
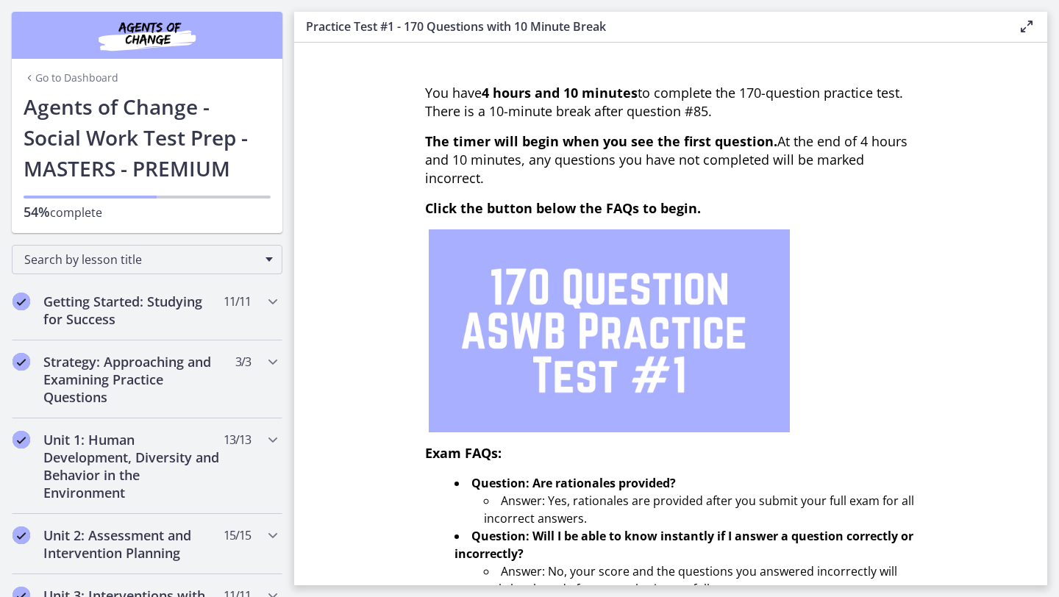
click at [43, 77] on link "Go to Dashboard" at bounding box center [71, 78] width 95 height 15
